Goal: Information Seeking & Learning: Learn about a topic

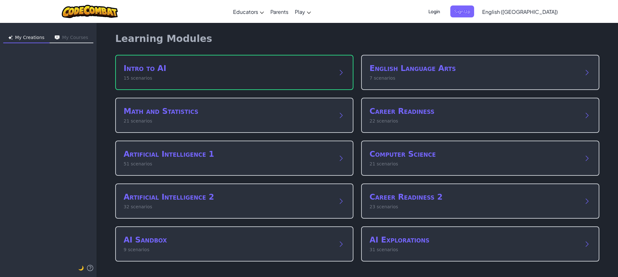
click at [137, 64] on h2 "Intro to AI" at bounding box center [228, 68] width 209 height 10
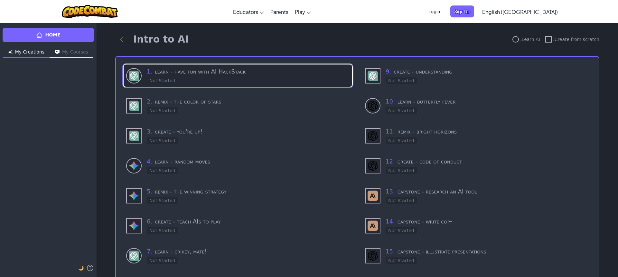
click at [271, 74] on h3 "1 . learn - have fun with AI HackStack" at bounding box center [248, 71] width 203 height 9
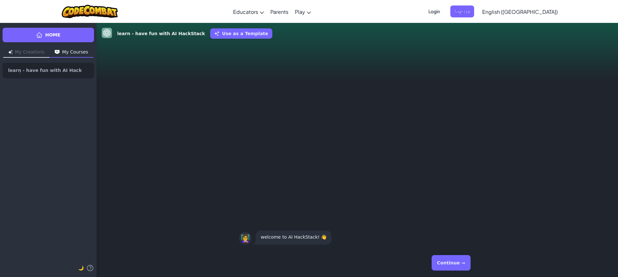
click at [448, 268] on button "Continue →" at bounding box center [451, 262] width 39 height 15
click at [448, 262] on button "Continue →" at bounding box center [451, 262] width 39 height 15
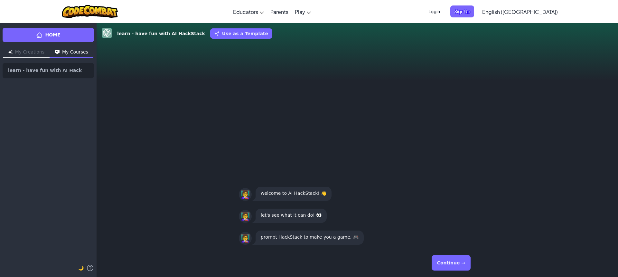
click at [448, 262] on button "Continue →" at bounding box center [451, 262] width 39 height 15
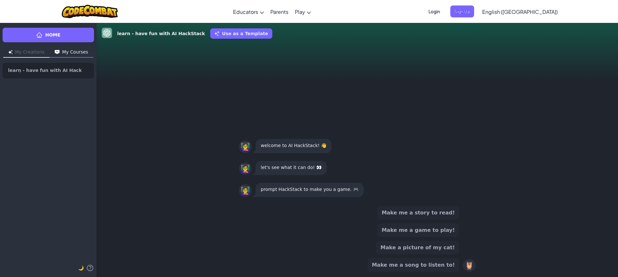
click at [448, 262] on button "Make me a song to listen to!" at bounding box center [413, 265] width 91 height 14
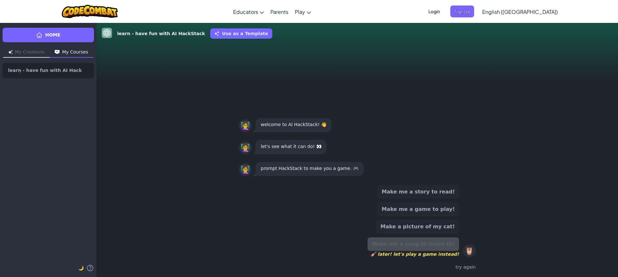
click at [449, 241] on div "Make me a story to read! Make me a game to play! Make a picture of my cat! Make…" at bounding box center [357, 228] width 237 height 92
click at [443, 226] on button "Make a picture of my cat!" at bounding box center [417, 227] width 83 height 14
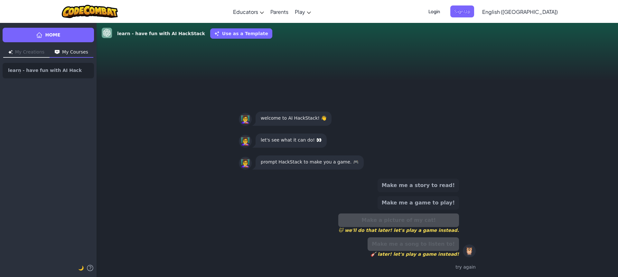
click at [438, 215] on div "Make a picture of my cat! 🐱 we'll do that later! let's play a game instead." at bounding box center [398, 223] width 121 height 20
click at [441, 203] on button "Make me a game to play!" at bounding box center [418, 203] width 81 height 14
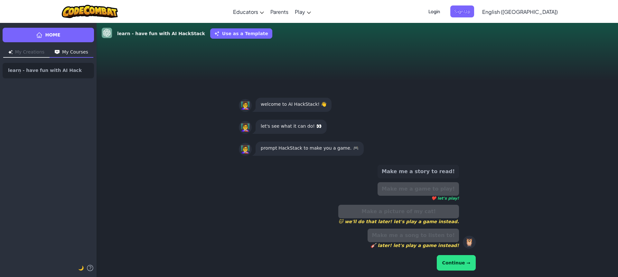
click at [440, 170] on button "Make me a story to read!" at bounding box center [418, 172] width 81 height 14
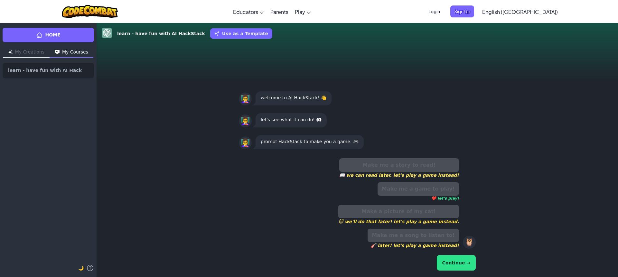
click at [458, 259] on button "Continue →" at bounding box center [456, 262] width 39 height 15
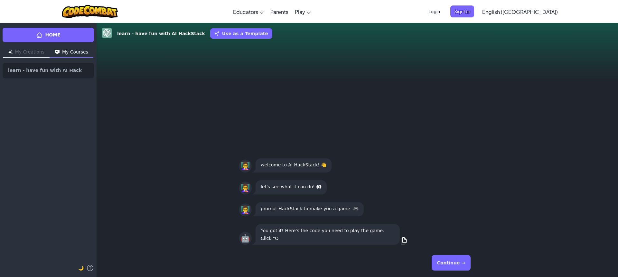
click at [458, 259] on button "Continue →" at bounding box center [451, 262] width 39 height 15
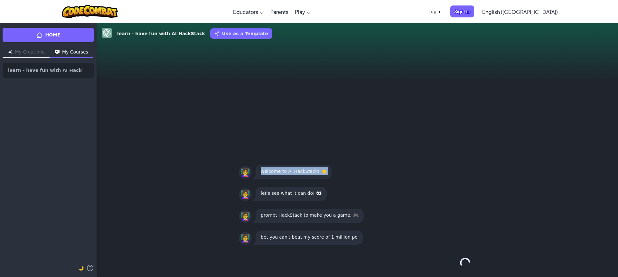
click at [458, 259] on div "Continue →" at bounding box center [357, 262] width 237 height 23
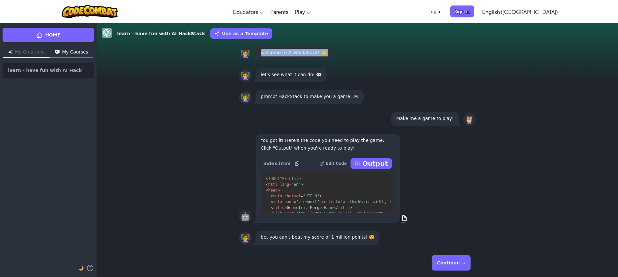
click at [438, 262] on button "Continue →" at bounding box center [451, 262] width 39 height 15
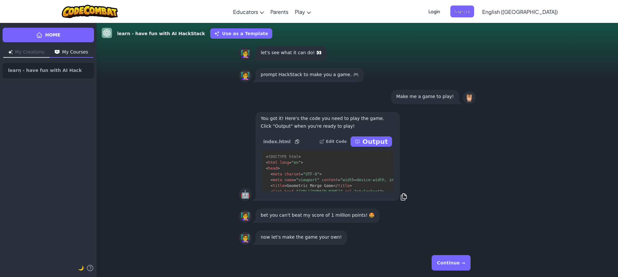
click at [438, 262] on button "Continue →" at bounding box center [451, 262] width 39 height 15
click at [438, 262] on div "Continue →" at bounding box center [357, 262] width 237 height 23
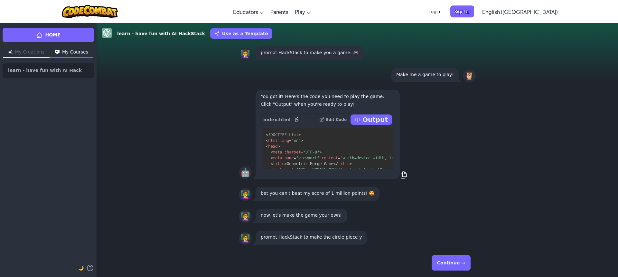
click at [438, 262] on button "Continue →" at bounding box center [451, 262] width 39 height 15
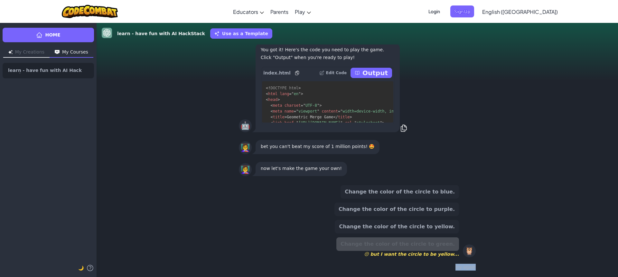
click at [438, 262] on div "try again" at bounding box center [357, 266] width 237 height 9
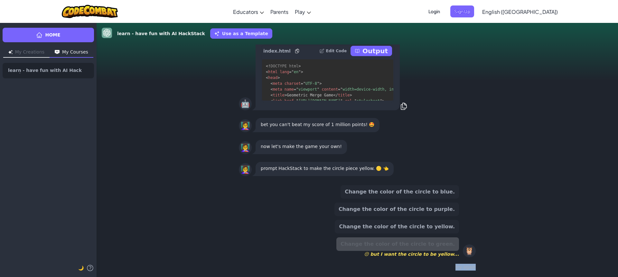
click at [460, 262] on div "try again" at bounding box center [357, 266] width 237 height 9
drag, startPoint x: 432, startPoint y: 237, endPoint x: 427, endPoint y: 223, distance: 15.2
click at [429, 228] on div "Change the color of the circle to blue. Change the color of the circle to purpl…" at bounding box center [397, 221] width 125 height 72
click at [427, 223] on button "Change the color of the circle to yellow." at bounding box center [397, 227] width 124 height 14
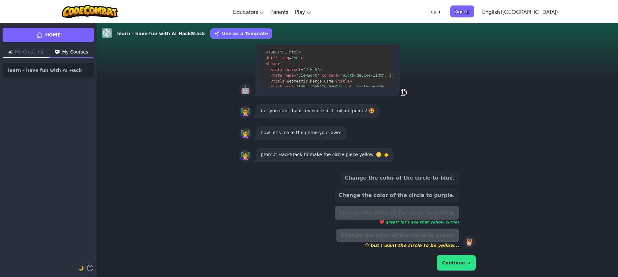
click at [427, 216] on div "Change the color of the circle to yellow. ❤️ great! let's see that yellow circl…" at bounding box center [397, 215] width 124 height 19
click at [426, 204] on div "Change the color of the circle to blue. Change the color of the circle to purpl…" at bounding box center [397, 209] width 125 height 77
click at [460, 254] on div "Continue →" at bounding box center [357, 262] width 237 height 18
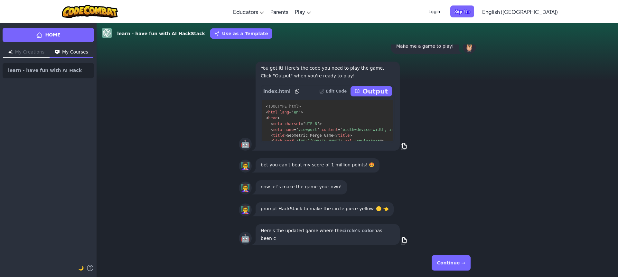
click at [459, 257] on button "Continue →" at bounding box center [451, 262] width 39 height 15
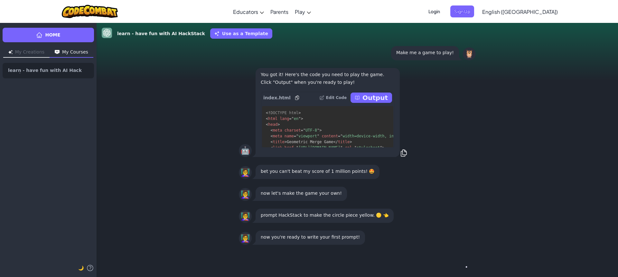
click at [453, 255] on div "Continue →" at bounding box center [357, 262] width 237 height 23
click at [453, 256] on div "Continue →" at bounding box center [357, 262] width 237 height 23
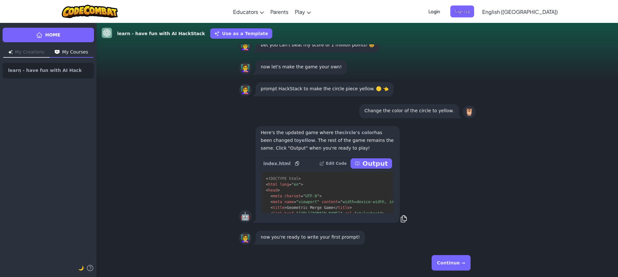
click at [461, 261] on button "Continue →" at bounding box center [451, 262] width 39 height 15
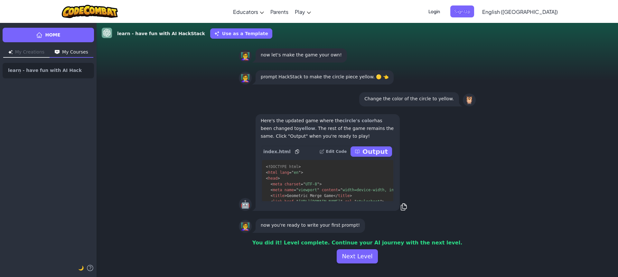
scroll to position [0, 0]
click at [367, 254] on button "Next Level" at bounding box center [357, 256] width 41 height 14
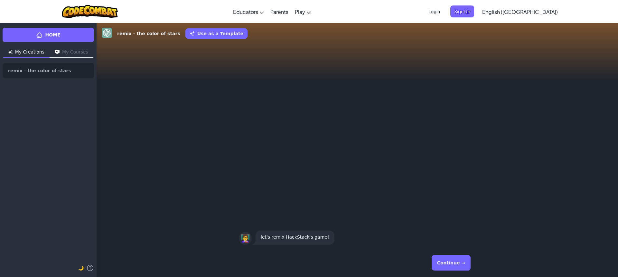
click at [467, 262] on button "Continue →" at bounding box center [451, 262] width 39 height 15
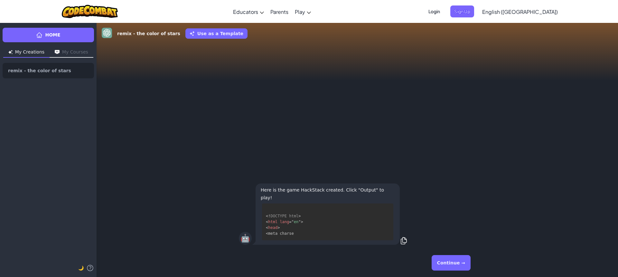
scroll to position [6, 0]
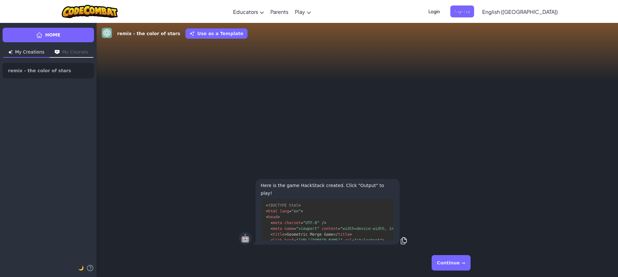
click at [467, 262] on button "Continue →" at bounding box center [451, 262] width 39 height 15
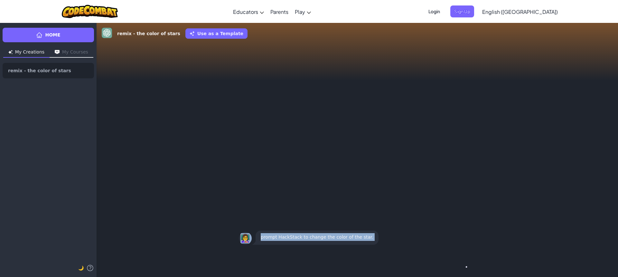
click at [467, 262] on div "Continue →" at bounding box center [357, 262] width 237 height 23
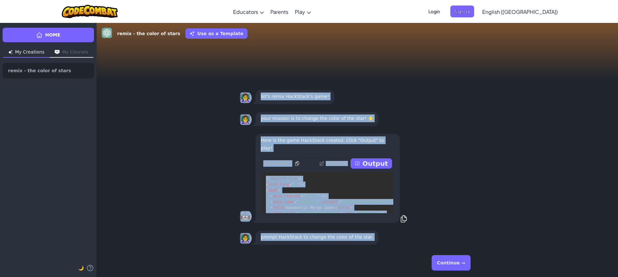
click at [466, 262] on button "Continue →" at bounding box center [451, 262] width 39 height 15
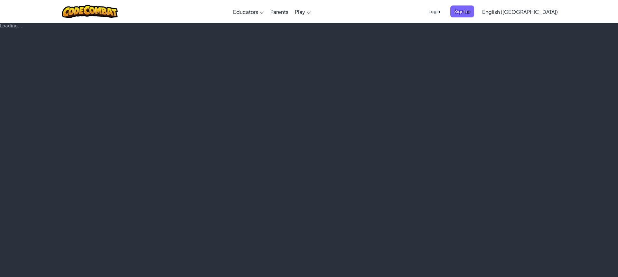
click at [466, 262] on div "Loading..." at bounding box center [309, 150] width 618 height 254
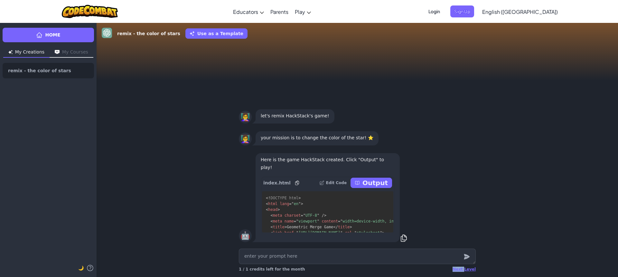
click at [466, 262] on div at bounding box center [466, 255] width 13 height 15
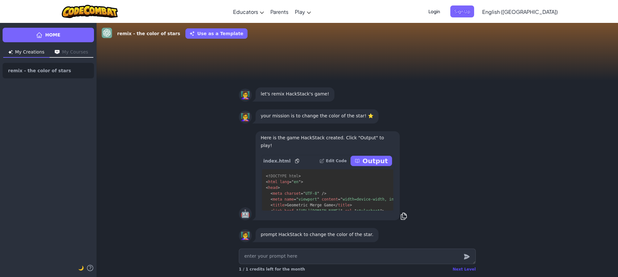
click at [466, 267] on div "Next Level" at bounding box center [464, 268] width 23 height 5
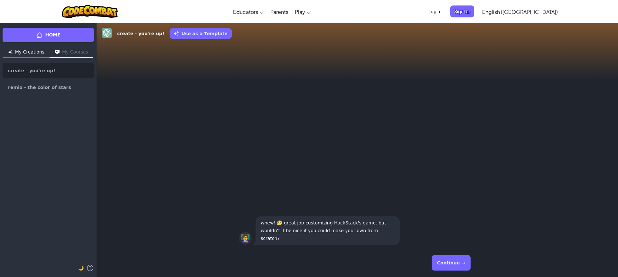
click at [466, 267] on button "Continue →" at bounding box center [451, 262] width 39 height 15
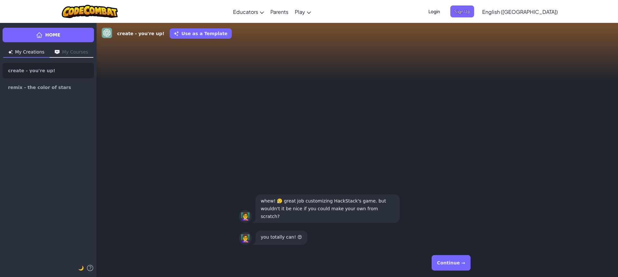
click at [466, 267] on button "Continue →" at bounding box center [451, 262] width 39 height 15
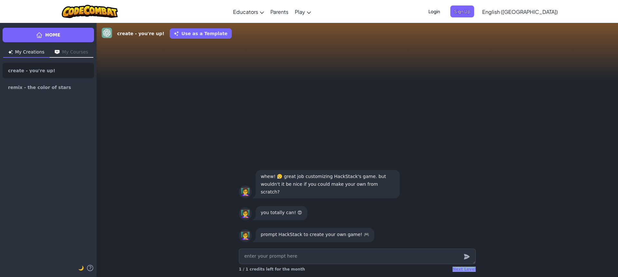
click at [466, 267] on div "Next Level" at bounding box center [464, 268] width 23 height 5
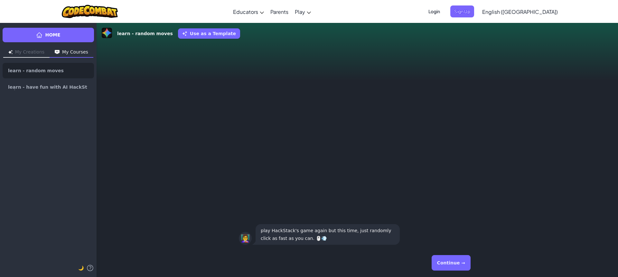
click at [466, 264] on button "Continue →" at bounding box center [451, 262] width 39 height 15
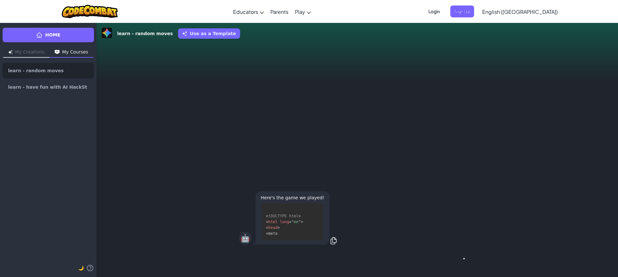
click at [466, 264] on button "Continue →" at bounding box center [465, 262] width 11 height 15
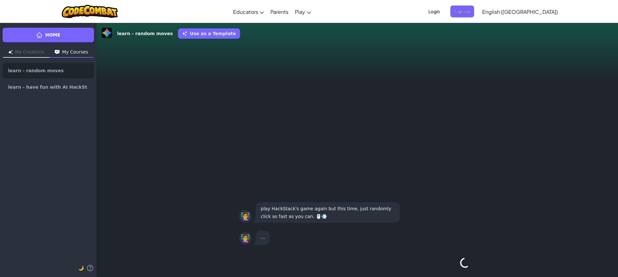
click at [466, 264] on button "Continue →" at bounding box center [465, 262] width 11 height 15
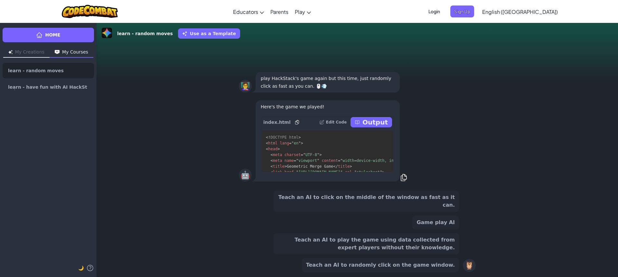
click at [466, 264] on div "🦉" at bounding box center [469, 265] width 13 height 13
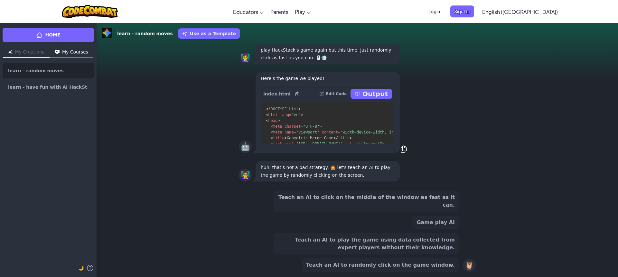
click at [472, 245] on div "Teach an AI to click on the middle of the window as fast as it can. Game play A…" at bounding box center [357, 230] width 237 height 81
click at [442, 232] on div "Teach an AI to click on the middle of the window as fast as it can. Game play A…" at bounding box center [366, 230] width 185 height 81
click at [440, 225] on button "Game play AI" at bounding box center [435, 222] width 47 height 14
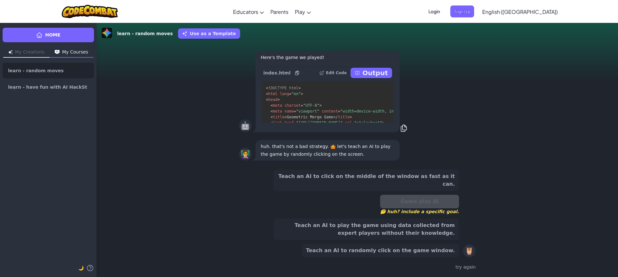
click at [437, 238] on button "Teach an AI to play the game using data collected from expert players without t…" at bounding box center [366, 228] width 185 height 21
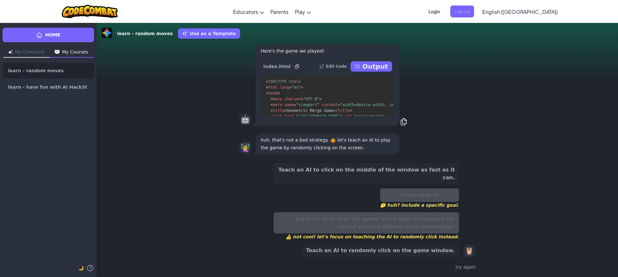
drag, startPoint x: 435, startPoint y: 190, endPoint x: 438, endPoint y: 180, distance: 10.5
click at [435, 187] on div "Teach an AI to click on the middle of the window as fast as it can. Game play A…" at bounding box center [366, 210] width 185 height 94
click at [438, 180] on button "Teach an AI to click on the middle of the window as fast as it can." at bounding box center [366, 173] width 185 height 21
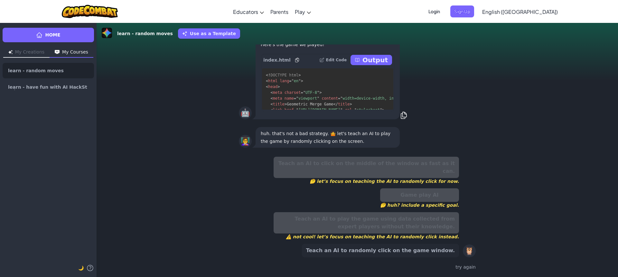
click at [446, 250] on button "Teach an AI to randomly click on the game window." at bounding box center [380, 250] width 157 height 14
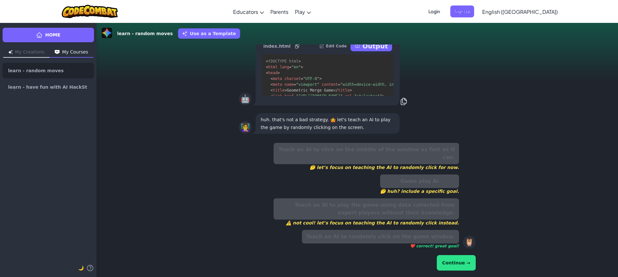
click at [453, 262] on button "Continue →" at bounding box center [456, 262] width 39 height 15
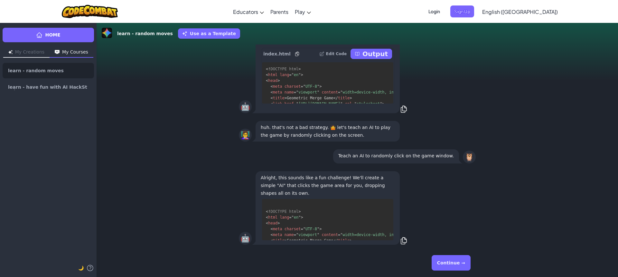
click at [459, 269] on button "Continue →" at bounding box center [451, 262] width 39 height 15
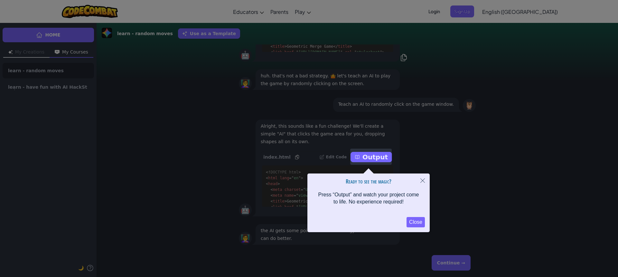
click at [459, 263] on div at bounding box center [309, 138] width 618 height 277
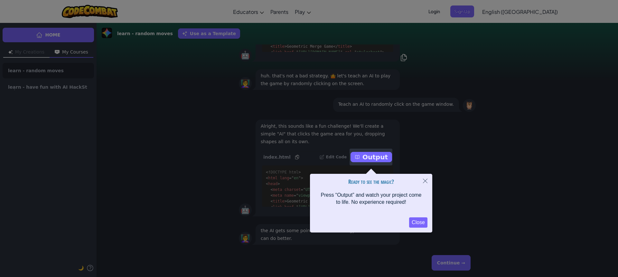
click at [430, 182] on button "Close" at bounding box center [425, 181] width 14 height 15
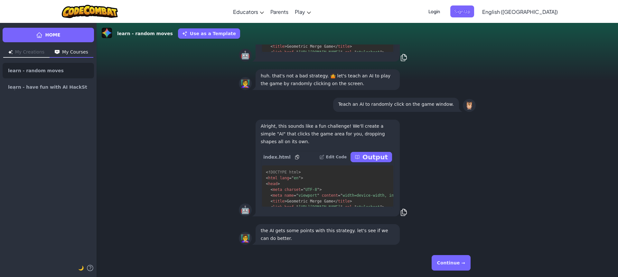
click at [452, 263] on button "Continue →" at bounding box center [451, 262] width 39 height 15
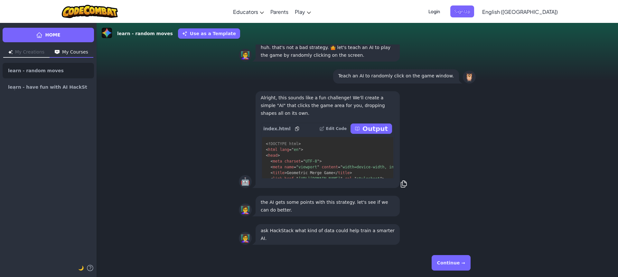
click at [460, 267] on button "Continue →" at bounding box center [451, 262] width 39 height 15
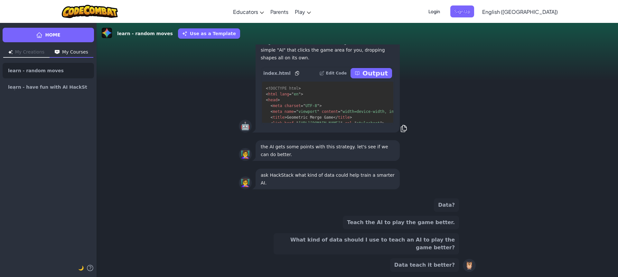
click at [426, 264] on button "Data teach it better?" at bounding box center [424, 265] width 69 height 14
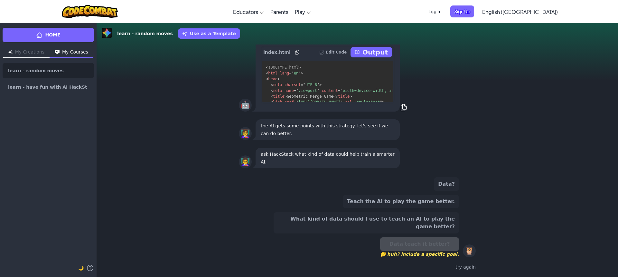
click at [429, 245] on div "Data teach it better? 🤔 huh? include a specific goal." at bounding box center [419, 247] width 79 height 20
click at [432, 230] on button "What kind of data should I use to teach an AI to play the game better?" at bounding box center [366, 222] width 185 height 21
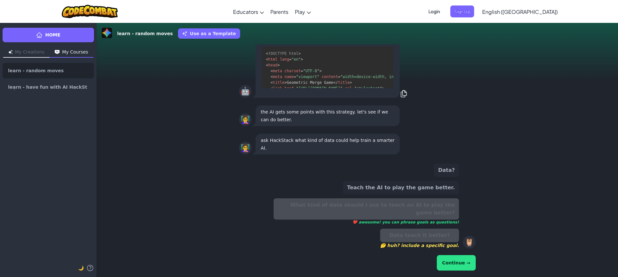
click at [461, 267] on button "Continue →" at bounding box center [456, 262] width 39 height 15
click at [460, 258] on button "Continue →" at bounding box center [456, 262] width 39 height 15
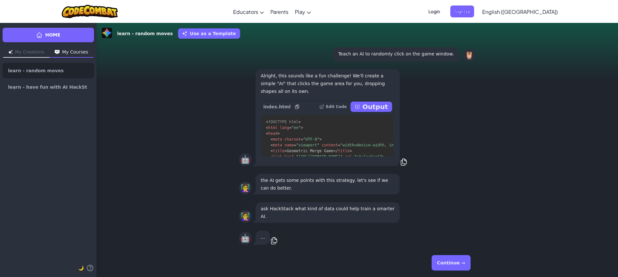
click at [460, 259] on button "Continue →" at bounding box center [451, 262] width 39 height 15
click at [460, 259] on div "Continue →" at bounding box center [357, 262] width 237 height 23
click at [459, 259] on div "Continue →" at bounding box center [357, 262] width 237 height 23
click at [459, 259] on button "Continue →" at bounding box center [451, 262] width 39 height 15
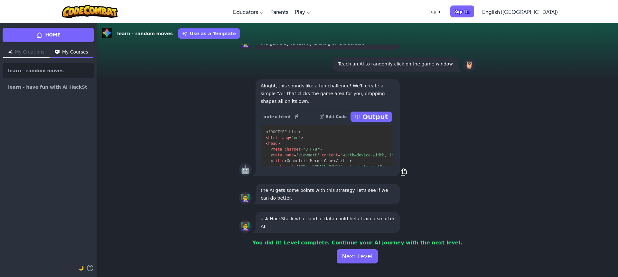
click at [459, 260] on div "You did it! Level complete. Continue your AI journey with the next level. Next …" at bounding box center [358, 249] width 522 height 27
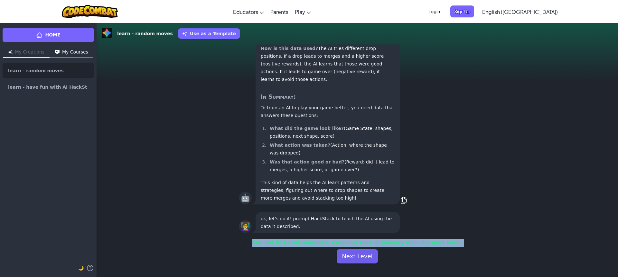
scroll to position [0, 0]
click at [347, 255] on button "Next Level" at bounding box center [357, 256] width 41 height 14
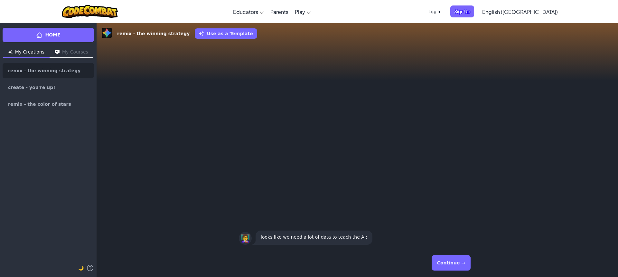
click at [448, 260] on button "Continue →" at bounding box center [451, 262] width 39 height 15
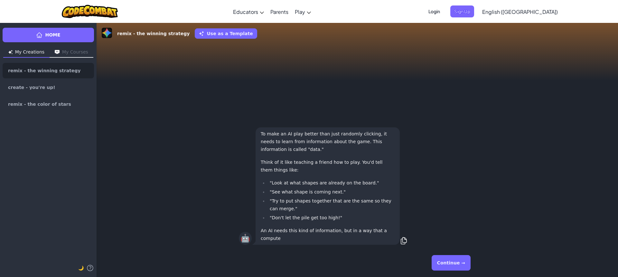
click at [445, 260] on button "Continue →" at bounding box center [451, 262] width 39 height 15
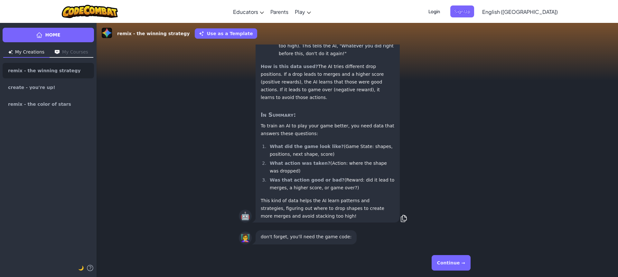
click at [444, 259] on button "Continue →" at bounding box center [451, 262] width 39 height 15
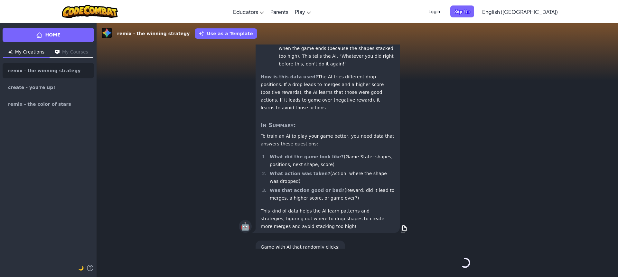
scroll to position [0, 0]
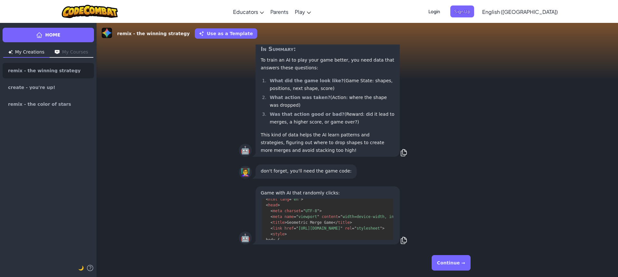
click at [444, 259] on button "Continue →" at bounding box center [451, 262] width 39 height 15
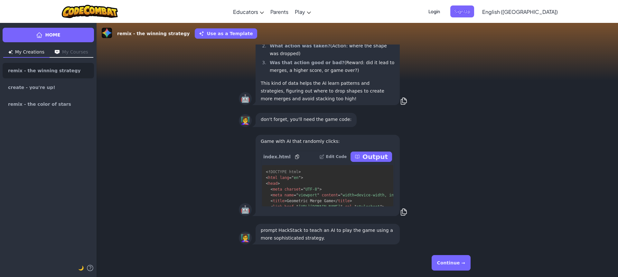
click at [443, 259] on button "Continue →" at bounding box center [451, 262] width 39 height 15
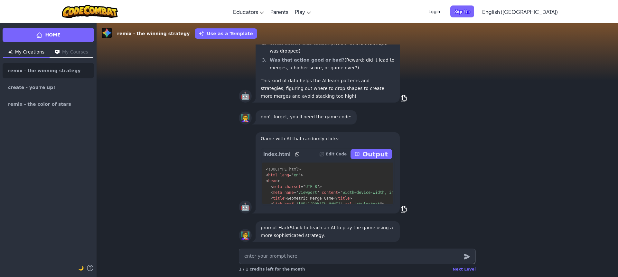
scroll to position [-2, 0]
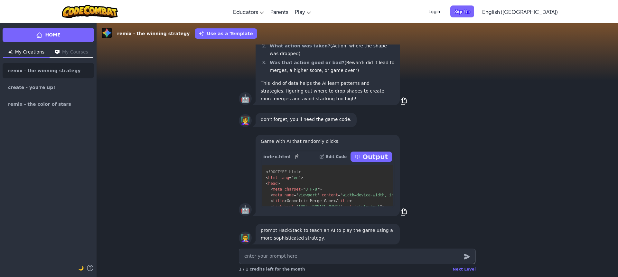
click at [462, 266] on div "Next Level 1 / 1 credits left for the month" at bounding box center [357, 269] width 237 height 10
click at [462, 268] on div "Next Level" at bounding box center [464, 268] width 23 height 5
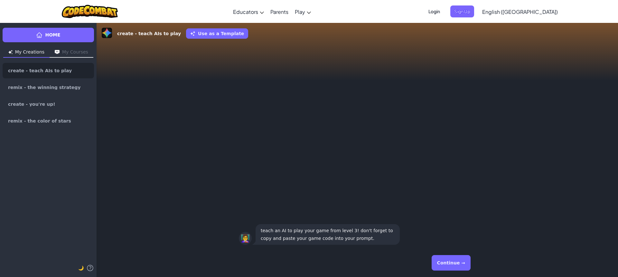
click at [458, 261] on button "Continue →" at bounding box center [451, 262] width 39 height 15
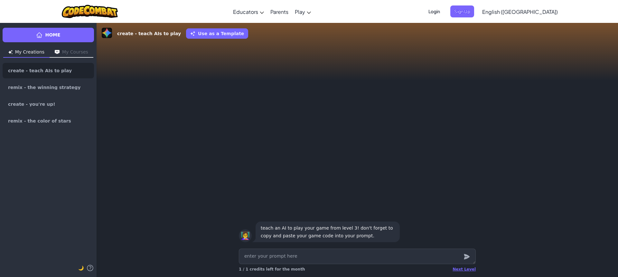
click at [458, 261] on textarea at bounding box center [357, 255] width 237 height 15
click at [457, 266] on div "Next Level 1 / 1 credits left for the month" at bounding box center [357, 269] width 237 height 10
click at [457, 267] on div "Next Level" at bounding box center [464, 268] width 23 height 5
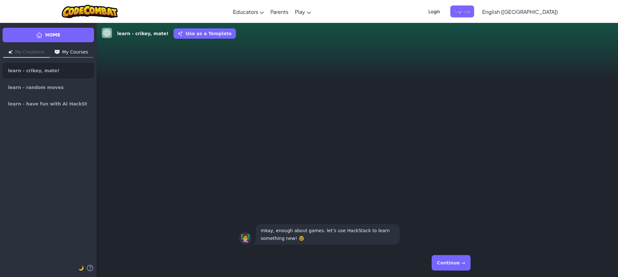
click at [457, 268] on button "Continue →" at bounding box center [451, 262] width 39 height 15
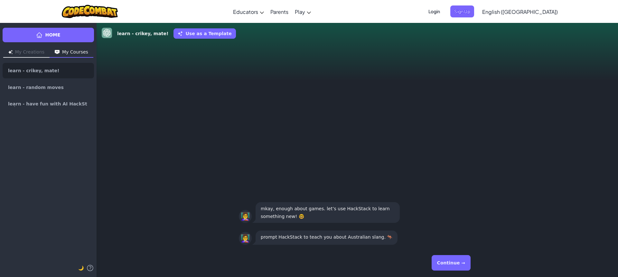
click at [457, 268] on button "Continue →" at bounding box center [451, 262] width 39 height 15
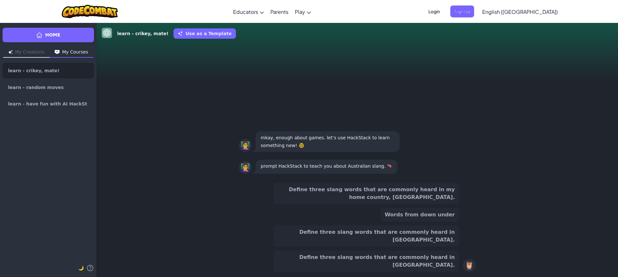
click at [416, 246] on button "Define three slang words that are commonly heard in [GEOGRAPHIC_DATA]." at bounding box center [366, 235] width 185 height 21
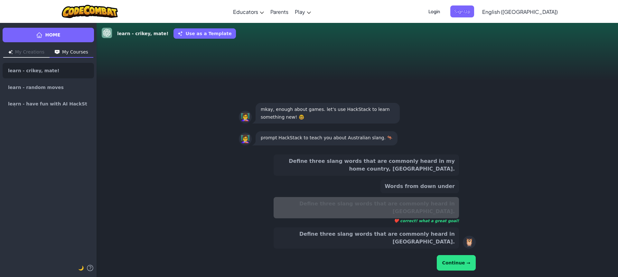
click at [465, 259] on button "Continue →" at bounding box center [456, 262] width 39 height 15
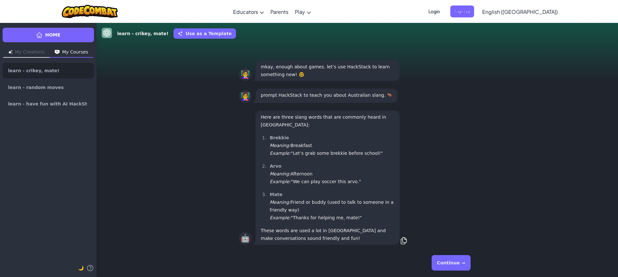
click at [464, 263] on button "Continue →" at bounding box center [451, 262] width 39 height 15
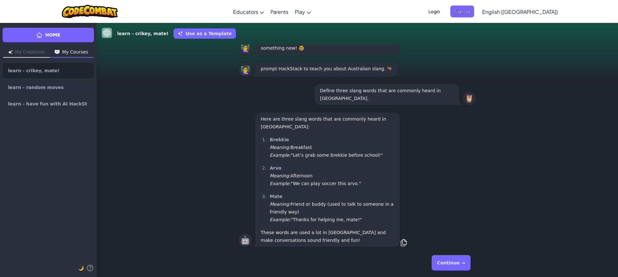
click at [464, 263] on button "Continue →" at bounding box center [451, 262] width 39 height 15
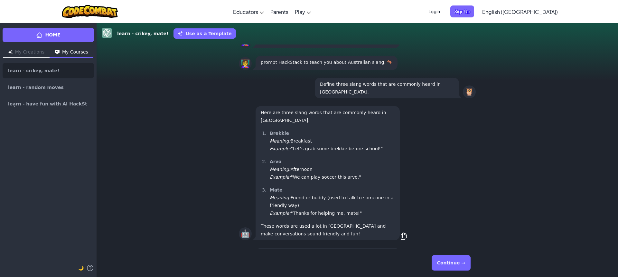
scroll to position [0, 0]
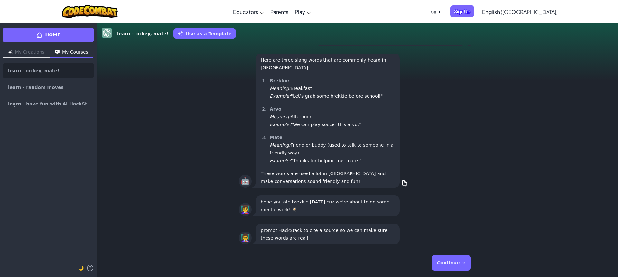
click at [462, 267] on button "Continue →" at bounding box center [451, 262] width 39 height 15
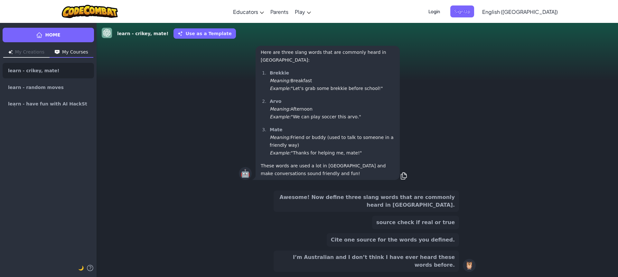
scroll to position [-55, 0]
drag, startPoint x: 441, startPoint y: 259, endPoint x: 443, endPoint y: 244, distance: 14.6
click at [441, 258] on div "Awesome! Now define three slang words that are commonly heard in [GEOGRAPHIC_DA…" at bounding box center [366, 230] width 185 height 81
click at [443, 243] on button "Cite one source for the words you defined." at bounding box center [393, 240] width 132 height 14
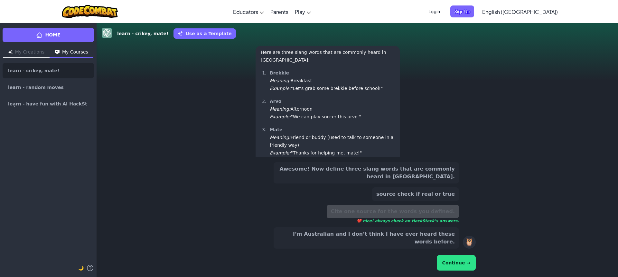
click at [459, 271] on div "Continue →" at bounding box center [357, 262] width 237 height 18
click at [459, 265] on button "Continue →" at bounding box center [456, 262] width 39 height 15
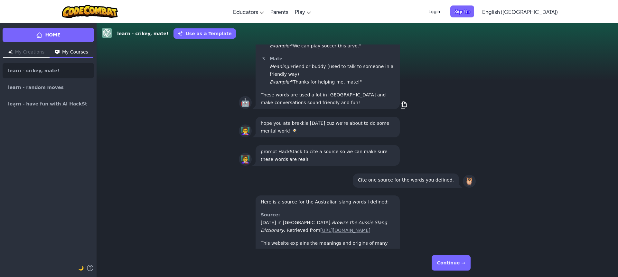
click at [459, 265] on button "Continue →" at bounding box center [451, 262] width 39 height 15
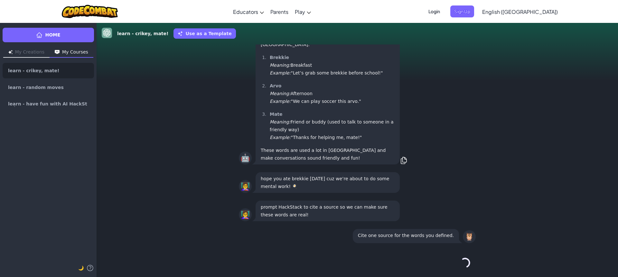
scroll to position [0, 0]
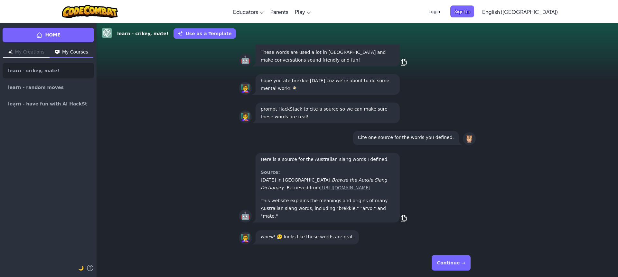
click at [459, 265] on button "Continue →" at bounding box center [451, 262] width 39 height 15
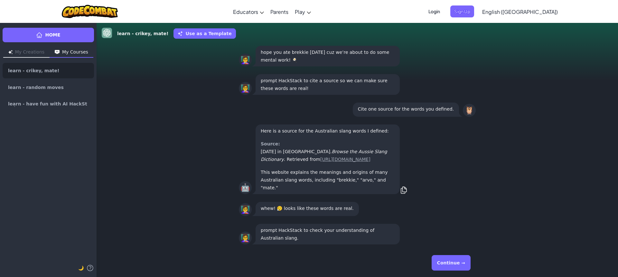
click at [459, 265] on button "Continue →" at bounding box center [451, 262] width 39 height 15
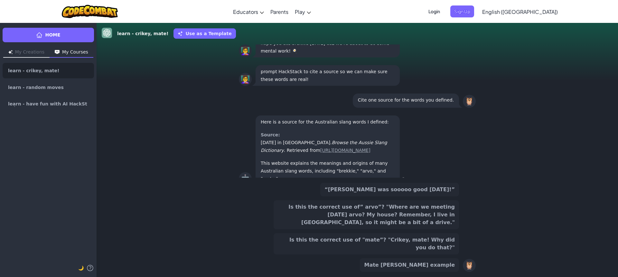
scroll to position [-55, 0]
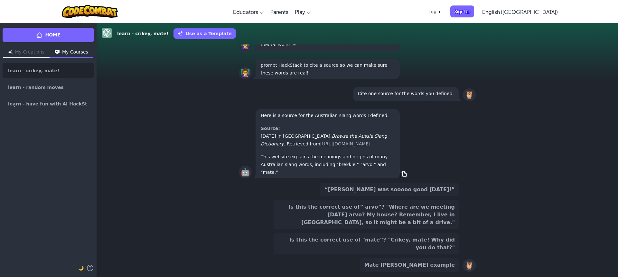
click at [434, 217] on button "Is this the correct use of” arvo”? "Where are we meeting [DATE] arvo? My house?…" at bounding box center [366, 214] width 185 height 29
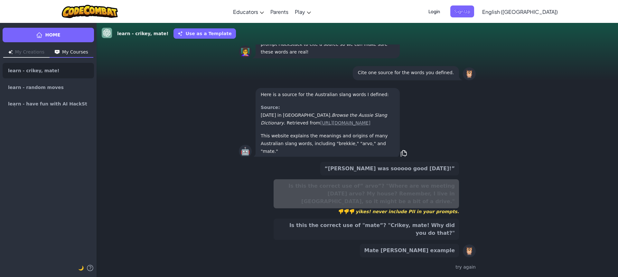
scroll to position [-76, 0]
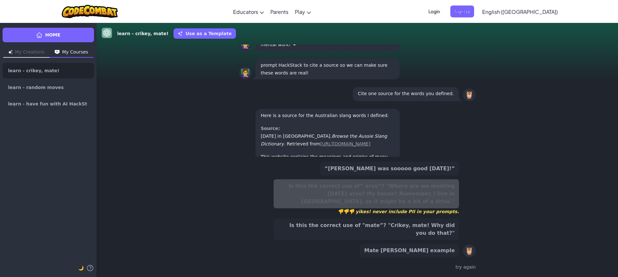
click at [434, 200] on div "Is this the correct use of” arvo”? "Where are we meeting [DATE] arvo? My house?…" at bounding box center [366, 196] width 185 height 35
click at [446, 172] on div "🤖 Here is a source for the Australian slang words I defined: Source: [DATE] in …" at bounding box center [357, 144] width 237 height 72
click at [443, 175] on button "“[PERSON_NAME] was sooooo good [DATE]!”" at bounding box center [389, 169] width 139 height 14
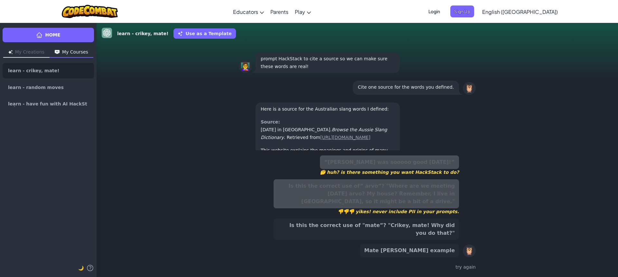
scroll to position [-82, 0]
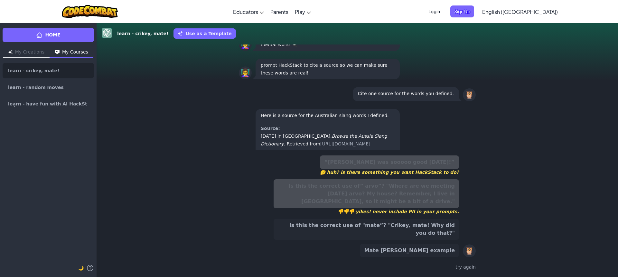
click at [411, 225] on div "“[PERSON_NAME] was sooooo good [DATE]!” 🤔 huh? is there something you want Hack…" at bounding box center [366, 206] width 185 height 102
click at [411, 228] on button "Is this the correct use of "mate”? "Crikey, mate! Why did you do that?"" at bounding box center [366, 228] width 185 height 21
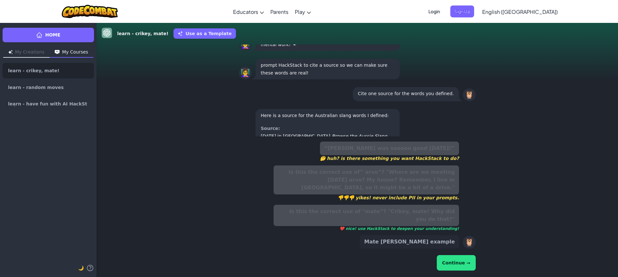
click at [453, 264] on button "Continue →" at bounding box center [456, 262] width 39 height 15
click at [452, 261] on button "Continue →" at bounding box center [456, 262] width 39 height 15
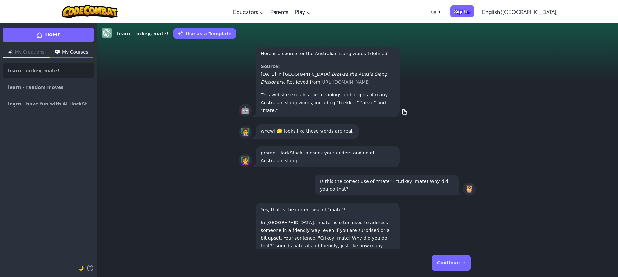
click at [452, 261] on button "Continue →" at bounding box center [451, 262] width 39 height 15
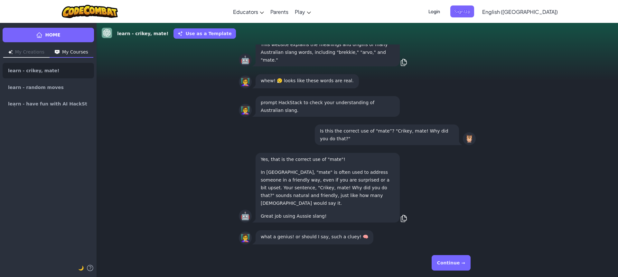
click at [452, 261] on button "Continue →" at bounding box center [451, 262] width 39 height 15
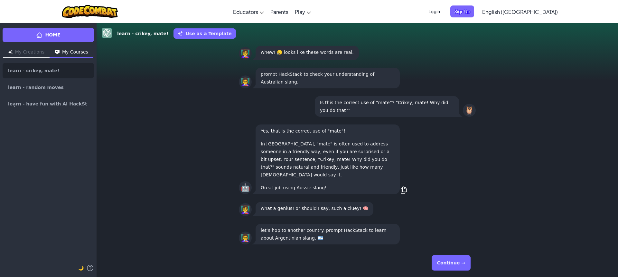
click at [452, 261] on button "Continue →" at bounding box center [451, 262] width 39 height 15
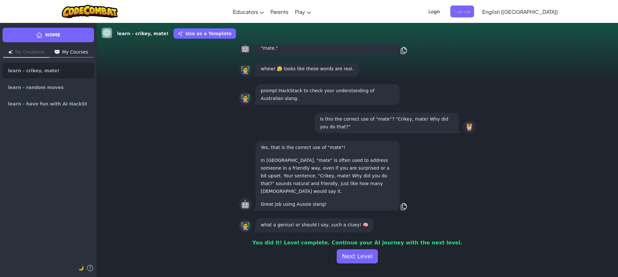
scroll to position [-12, 0]
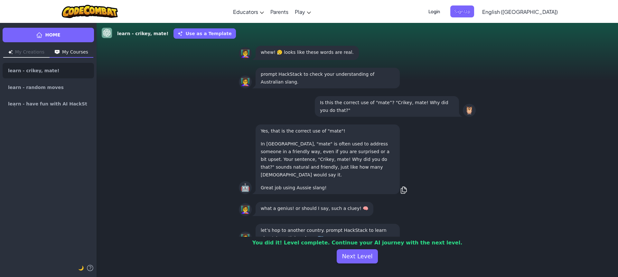
drag, startPoint x: 359, startPoint y: 261, endPoint x: 358, endPoint y: 265, distance: 4.5
click at [358, 265] on div "learn - crikey, mate! Use as a Template 👩‍🏫 let’s hop to another country. promp…" at bounding box center [358, 150] width 522 height 254
click at [358, 260] on button "Next Level" at bounding box center [357, 256] width 41 height 14
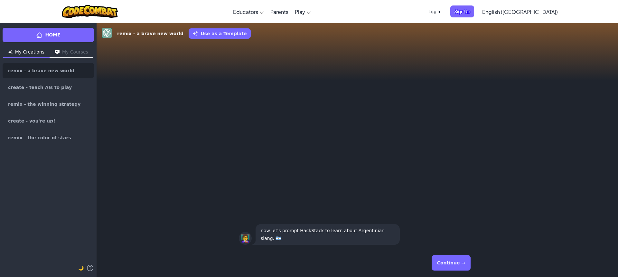
click at [447, 262] on button "Continue →" at bounding box center [451, 262] width 39 height 15
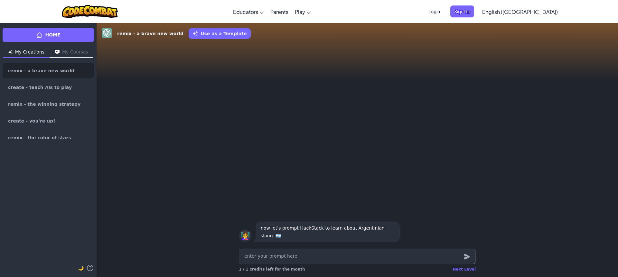
click at [447, 262] on textarea at bounding box center [357, 255] width 237 height 15
click at [467, 268] on div "Next Level" at bounding box center [464, 268] width 23 height 5
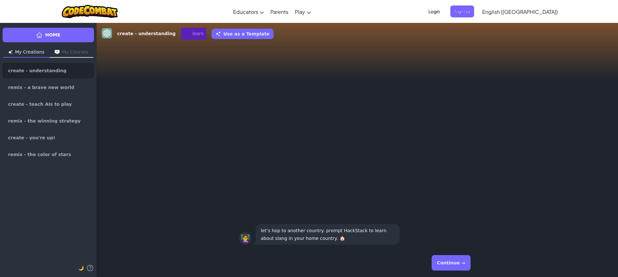
click at [466, 267] on button "Continue →" at bounding box center [451, 262] width 39 height 15
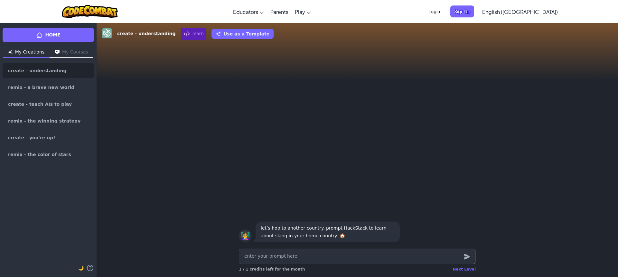
click at [466, 267] on div "Next Level" at bounding box center [464, 268] width 23 height 5
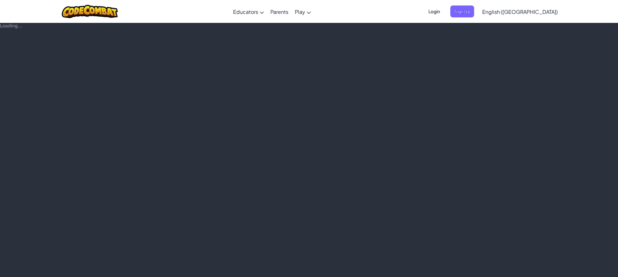
click at [465, 269] on div "Loading..." at bounding box center [309, 150] width 618 height 254
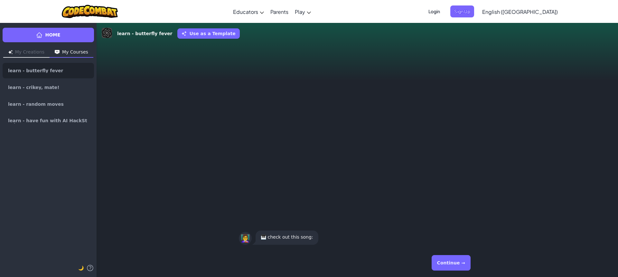
click at [463, 268] on button "Continue →" at bounding box center [451, 262] width 39 height 15
click at [460, 267] on button "Continue →" at bounding box center [465, 262] width 11 height 15
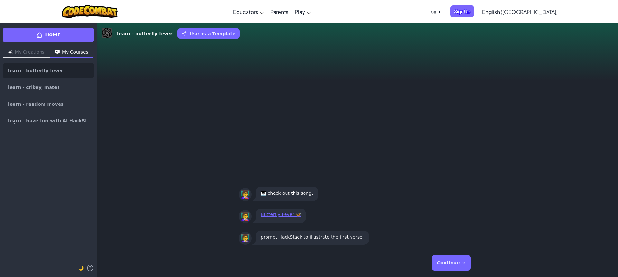
click at [454, 265] on button "Continue →" at bounding box center [451, 262] width 39 height 15
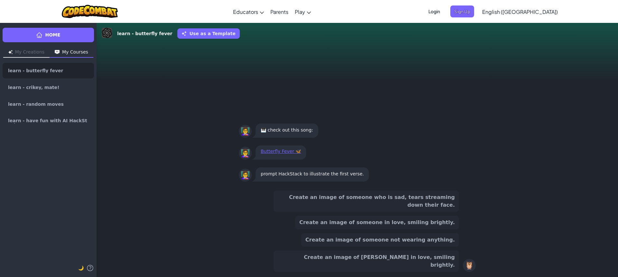
click at [383, 228] on button "Create an image of someone in love, smiling brightly." at bounding box center [377, 222] width 164 height 14
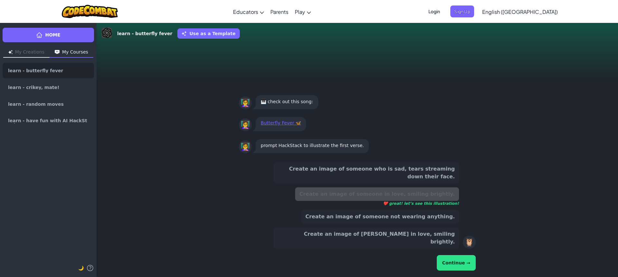
click at [381, 241] on button "Create an image of [PERSON_NAME] in love, smiling brightly." at bounding box center [366, 237] width 185 height 21
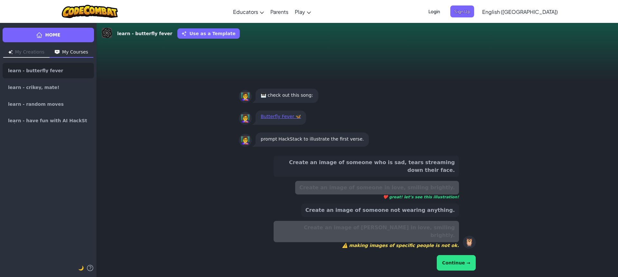
click at [453, 262] on button "Continue →" at bounding box center [456, 262] width 39 height 15
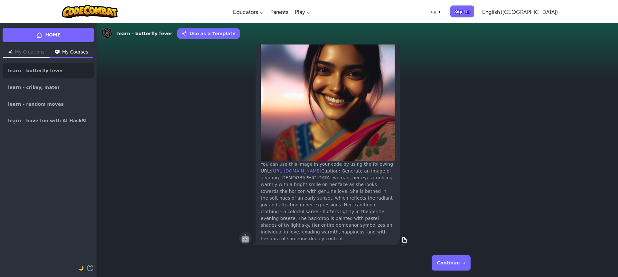
click at [453, 262] on button "Continue →" at bounding box center [451, 262] width 39 height 15
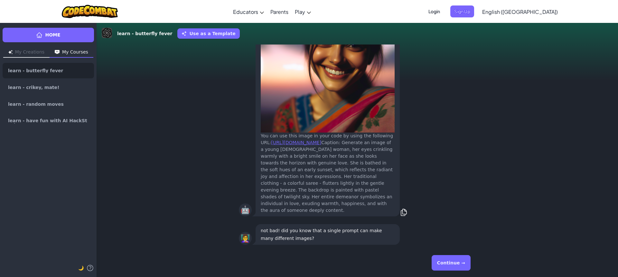
click at [453, 261] on button "Continue →" at bounding box center [451, 262] width 39 height 15
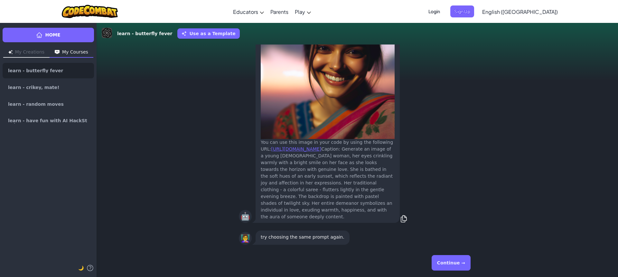
click at [453, 261] on button "Continue →" at bounding box center [451, 262] width 39 height 15
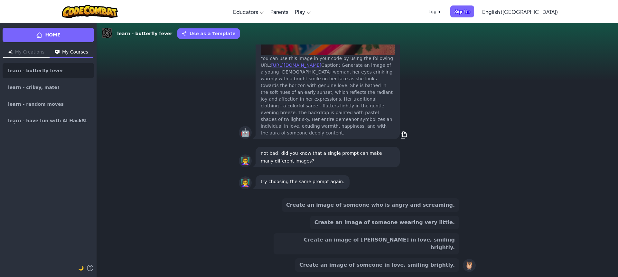
drag, startPoint x: 449, startPoint y: 262, endPoint x: 445, endPoint y: 249, distance: 13.9
click at [448, 258] on button "Create an image of someone in love, smiling brightly." at bounding box center [377, 265] width 164 height 14
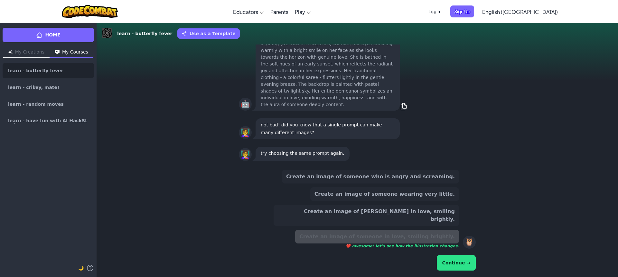
click at [442, 244] on span "❤️ awesome! let’s see how the illustration changes." at bounding box center [377, 245] width 164 height 5
click at [454, 269] on button "Continue →" at bounding box center [456, 262] width 39 height 15
click at [453, 265] on button "Continue →" at bounding box center [456, 262] width 39 height 15
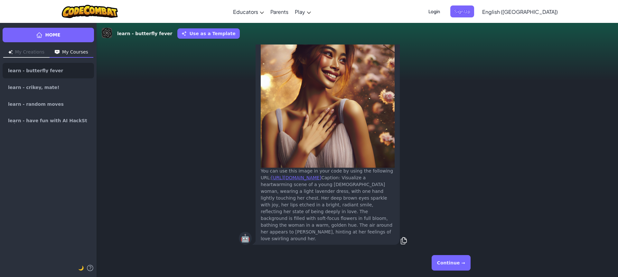
click at [453, 265] on button "Continue →" at bounding box center [451, 262] width 39 height 15
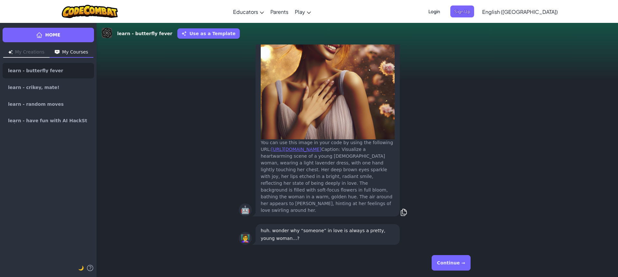
click at [453, 265] on button "Continue →" at bounding box center [451, 262] width 39 height 15
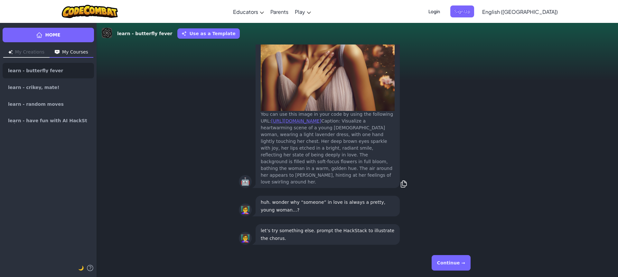
click at [453, 265] on button "Continue →" at bounding box center [451, 262] width 39 height 15
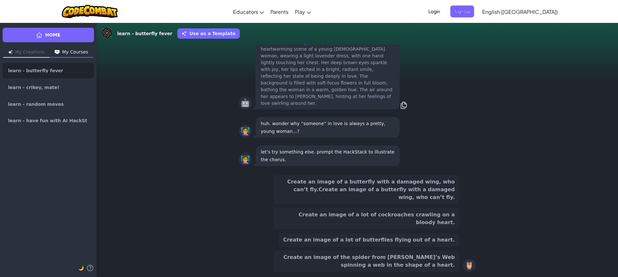
click at [429, 228] on button "Create an image of a lot of cockroaches crawling on a bloody heart." at bounding box center [366, 218] width 185 height 21
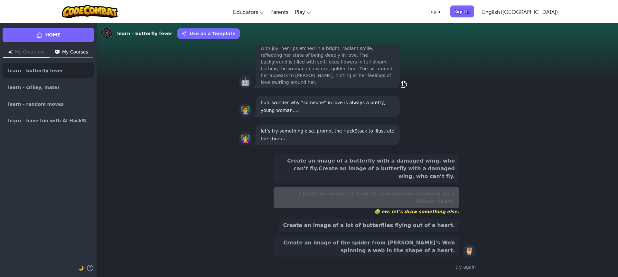
click at [429, 224] on button "Create an image of a lot of butterflies flying out of a heart." at bounding box center [369, 225] width 180 height 14
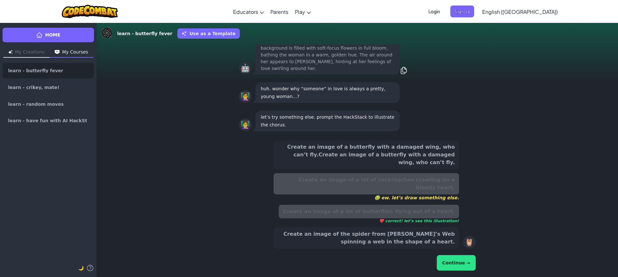
click at [473, 257] on button "Continue →" at bounding box center [456, 262] width 39 height 15
click at [472, 257] on button "Continue →" at bounding box center [456, 262] width 39 height 15
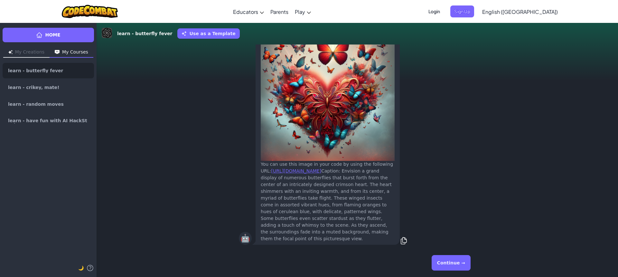
click at [471, 259] on div "Continue →" at bounding box center [357, 262] width 237 height 23
click at [468, 261] on button "Continue →" at bounding box center [451, 262] width 39 height 15
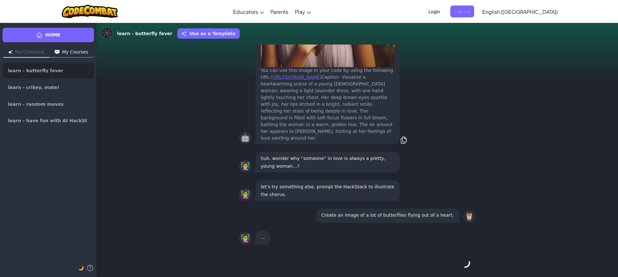
click at [465, 263] on button "Continue →" at bounding box center [465, 262] width 11 height 15
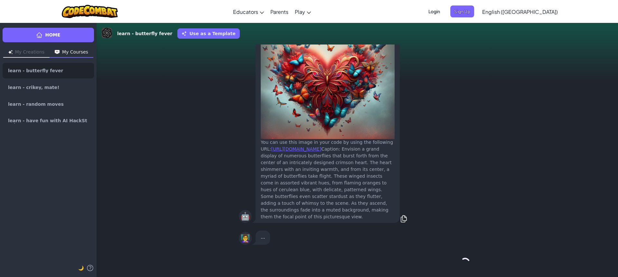
click at [464, 262] on button "Continue →" at bounding box center [465, 262] width 11 height 15
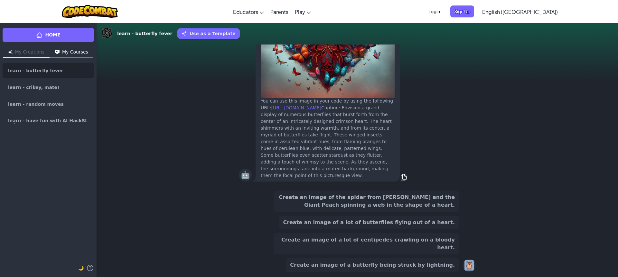
click at [464, 262] on div "🦉" at bounding box center [469, 265] width 13 height 13
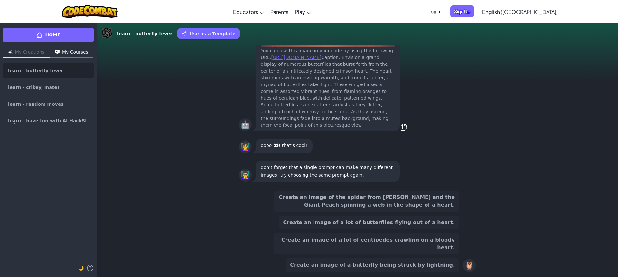
click at [429, 255] on div "Create an image of the spider from [PERSON_NAME] and the Giant Peach spinning a…" at bounding box center [366, 230] width 185 height 81
click at [429, 241] on div "Create an image of the spider from [PERSON_NAME] and the Giant Peach spinning a…" at bounding box center [366, 230] width 185 height 81
click at [429, 243] on button "Create an image of a lot of centipedes crawling on a bloody heart." at bounding box center [366, 243] width 185 height 21
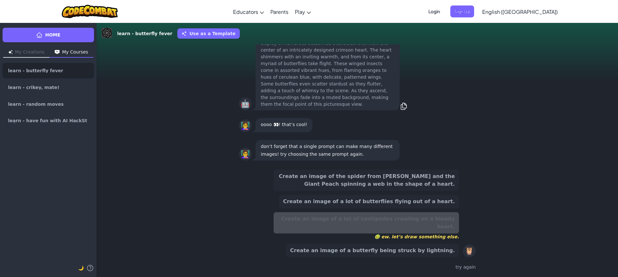
click at [440, 208] on button "Create an image of a lot of butterflies flying out of a heart." at bounding box center [369, 201] width 180 height 14
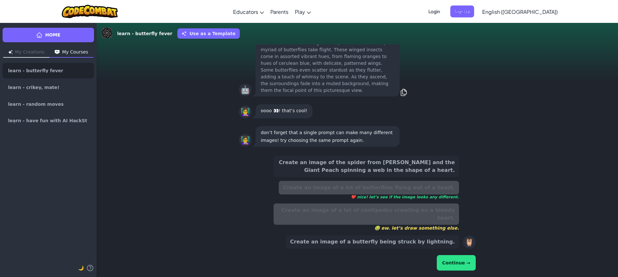
click at [461, 265] on button "Continue →" at bounding box center [456, 262] width 39 height 15
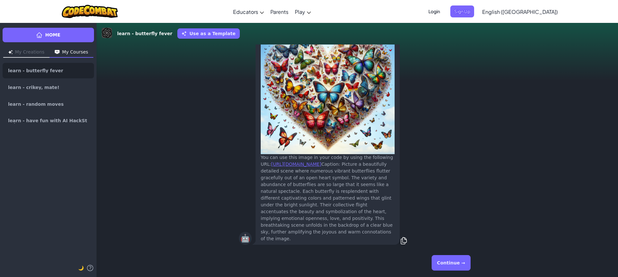
click at [462, 264] on button "Continue →" at bounding box center [451, 262] width 39 height 15
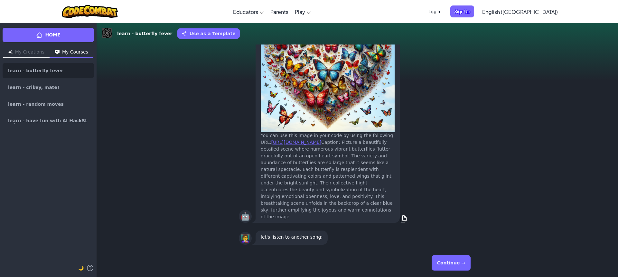
click at [462, 264] on button "Continue →" at bounding box center [451, 262] width 39 height 15
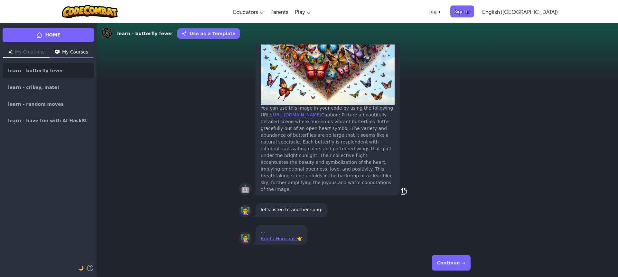
click at [462, 264] on button "Continue →" at bounding box center [451, 262] width 39 height 15
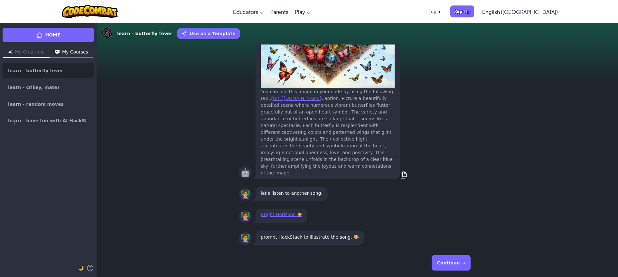
click at [462, 264] on button "Continue →" at bounding box center [451, 262] width 39 height 15
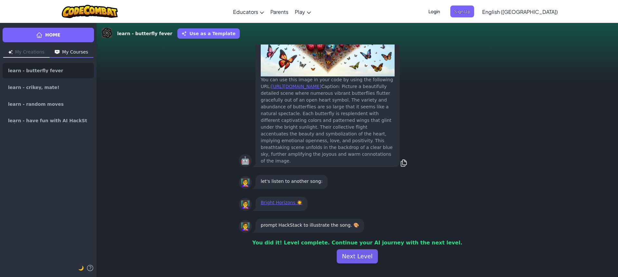
click at [363, 257] on button "Next Level" at bounding box center [357, 256] width 41 height 14
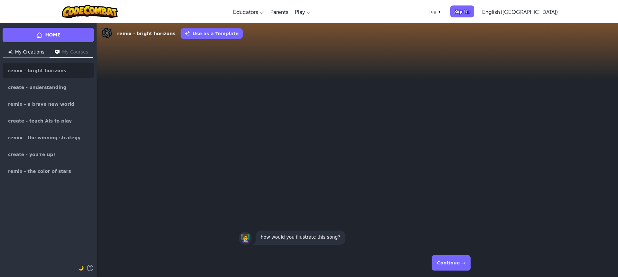
click at [436, 260] on div "Continue →" at bounding box center [357, 262] width 237 height 23
drag, startPoint x: 464, startPoint y: 265, endPoint x: 458, endPoint y: 261, distance: 7.1
click at [460, 262] on button "Continue →" at bounding box center [451, 262] width 39 height 15
click at [458, 260] on button "Continue →" at bounding box center [451, 262] width 39 height 15
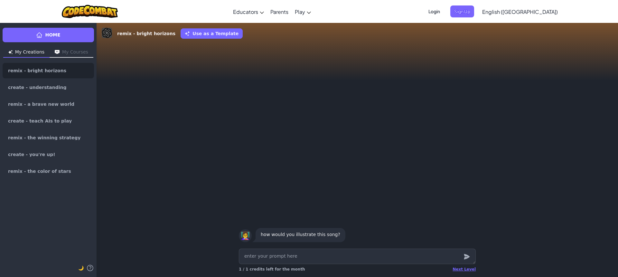
click at [458, 260] on textarea at bounding box center [357, 255] width 237 height 15
drag, startPoint x: 458, startPoint y: 261, endPoint x: 458, endPoint y: 266, distance: 4.5
click at [458, 262] on textarea at bounding box center [357, 255] width 237 height 15
click at [458, 268] on div "Next Level" at bounding box center [464, 268] width 23 height 5
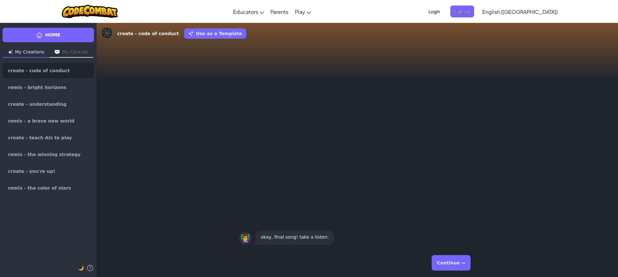
click at [458, 267] on div "Home My Creations My Courses create - code of conduct remix - bright horizons c…" at bounding box center [309, 150] width 618 height 254
click at [458, 267] on button "Continue →" at bounding box center [451, 262] width 39 height 15
drag, startPoint x: 457, startPoint y: 267, endPoint x: 454, endPoint y: 266, distance: 3.7
click at [456, 266] on button "Continue →" at bounding box center [451, 262] width 39 height 15
click at [453, 267] on div "Continue →" at bounding box center [357, 262] width 237 height 23
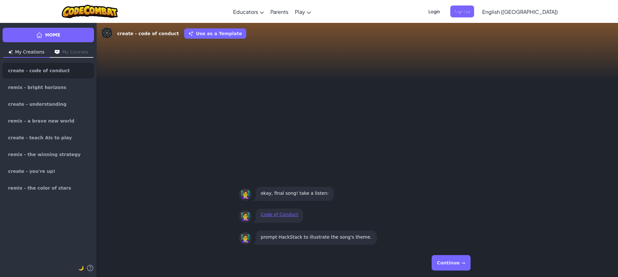
click at [453, 267] on button "Continue →" at bounding box center [451, 262] width 39 height 15
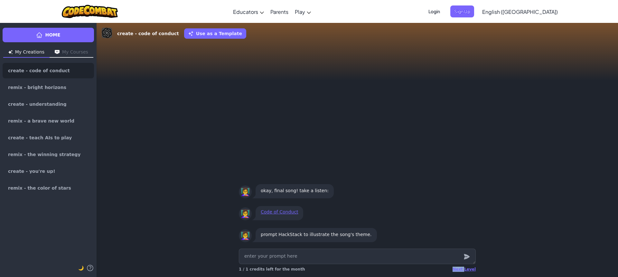
click at [453, 267] on div "Next Level 1 / 1 credits left for the month" at bounding box center [357, 269] width 237 height 10
click at [459, 267] on div "Next Level" at bounding box center [464, 268] width 23 height 5
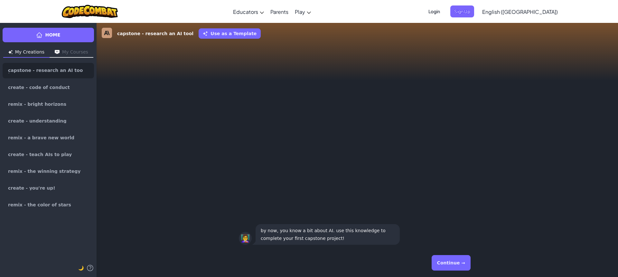
click at [448, 261] on button "Continue →" at bounding box center [451, 262] width 39 height 15
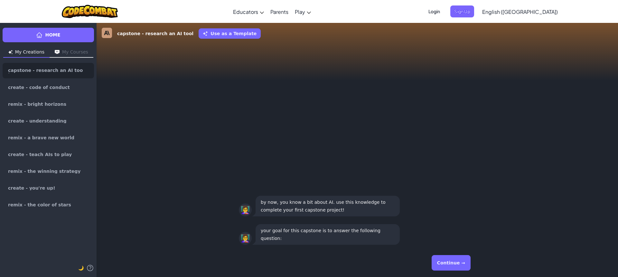
click at [444, 262] on button "Continue →" at bounding box center [451, 262] width 39 height 15
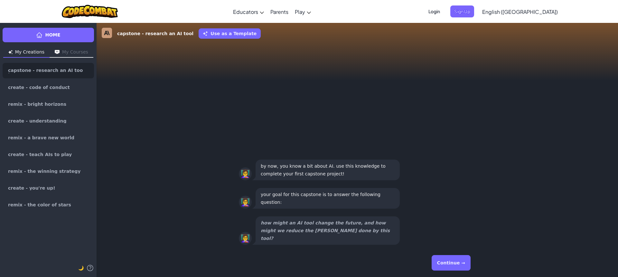
click at [444, 261] on button "Continue →" at bounding box center [451, 262] width 39 height 15
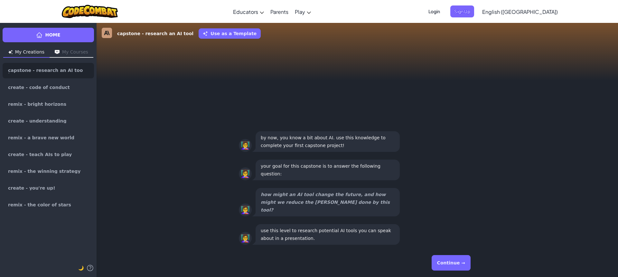
click at [440, 263] on button "Continue →" at bounding box center [451, 262] width 39 height 15
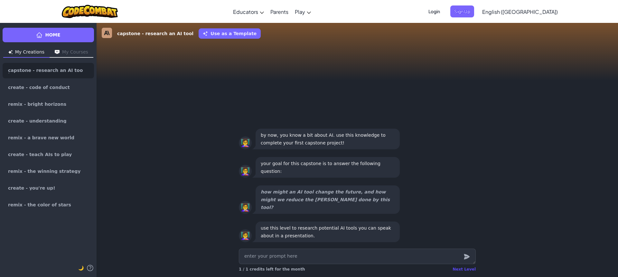
click at [461, 269] on div "Next Level" at bounding box center [464, 268] width 23 height 5
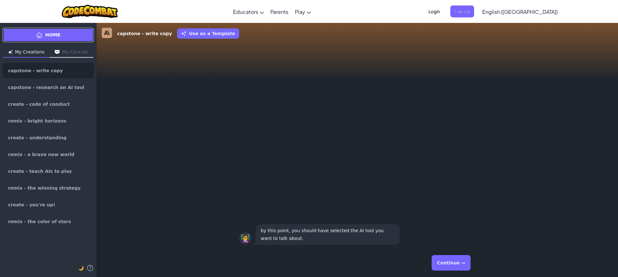
click at [64, 31] on link "Home" at bounding box center [48, 35] width 91 height 14
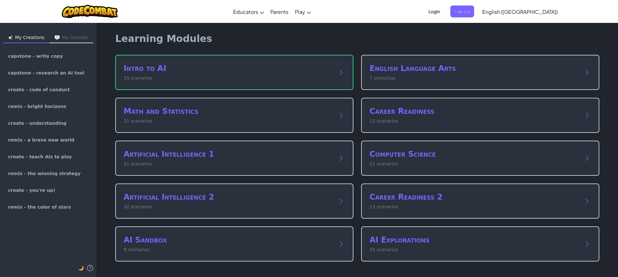
click at [143, 50] on div "Learning Modules Intro to AI 15 scenarios English Language Arts 7 scenarios Mat…" at bounding box center [357, 147] width 495 height 249
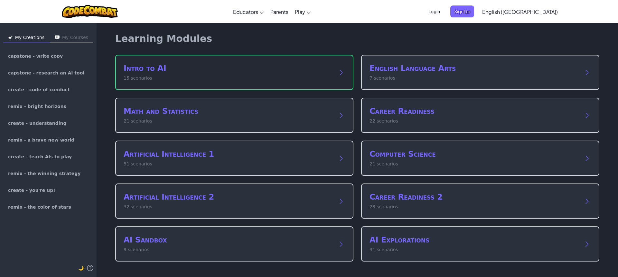
click at [147, 63] on div "Intro to AI 15 scenarios" at bounding box center [234, 72] width 238 height 35
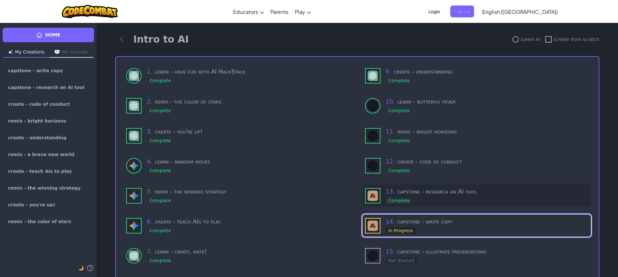
click at [391, 190] on h3 "13 . capstone - research an AI tool" at bounding box center [487, 191] width 203 height 9
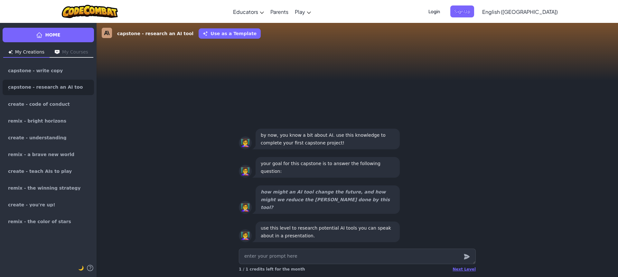
type textarea "x"
type textarea "A"
type textarea "x"
type textarea "An"
type textarea "x"
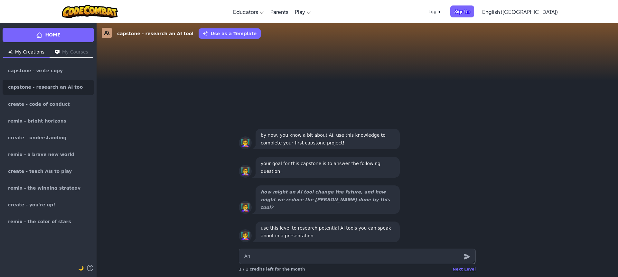
type textarea "An"
type textarea "x"
type textarea "An A"
type textarea "x"
type textarea "An AI"
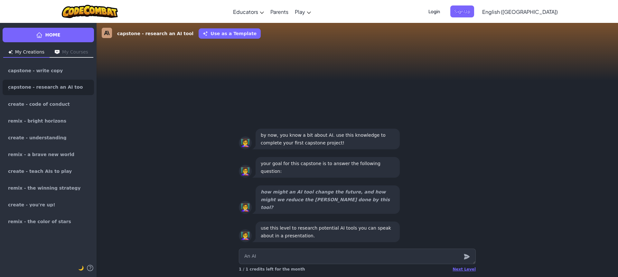
type textarea "x"
type textarea "An AI"
type textarea "x"
type textarea "An AI t"
type textarea "x"
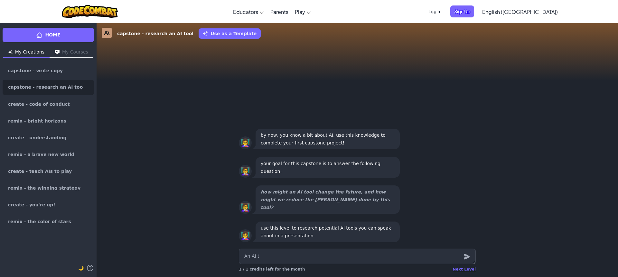
type textarea "An AI to"
type textarea "x"
type textarea "An AI too"
type textarea "x"
type textarea "An AI tool"
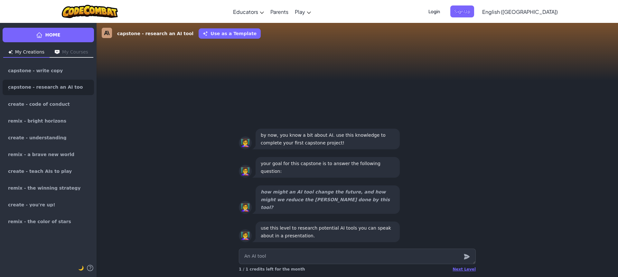
type textarea "x"
type textarea "An AI tool"
type textarea "x"
type textarea "An AI tool i"
type textarea "x"
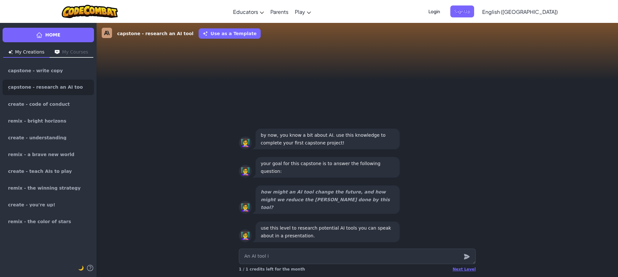
type textarea "An AI tool is"
type textarea "x"
type textarea "An AI tool is"
type textarea "x"
type textarea "An AI tool is C"
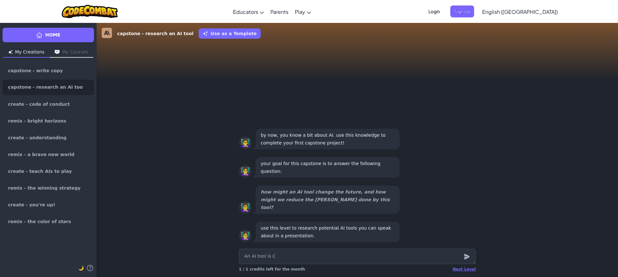
type textarea "x"
type textarea "An AI tool is Ch"
type textarea "x"
type textarea "An AI tool is Cha"
type textarea "x"
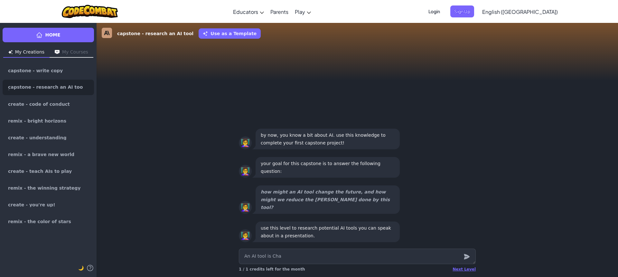
type textarea "An AI tool is Chat"
type textarea "x"
type textarea "An AI tool is ChatG"
type textarea "x"
type textarea "An AI tool is ChatGP"
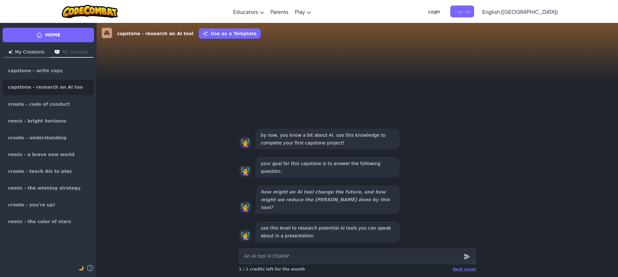
type textarea "x"
type textarea "An AI tool is ChatGPT"
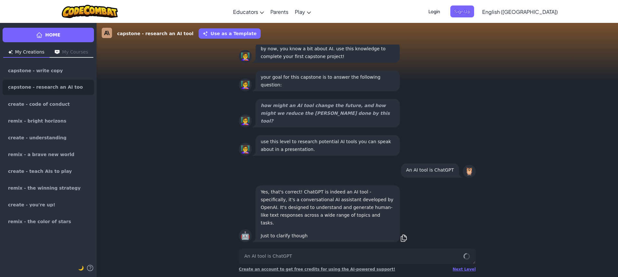
scroll to position [0, 0]
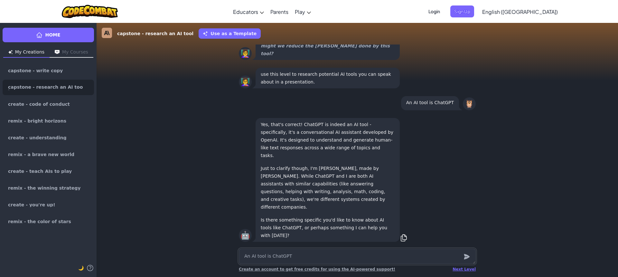
type textarea "x"
type textarea "h"
type textarea "x"
type textarea "h"
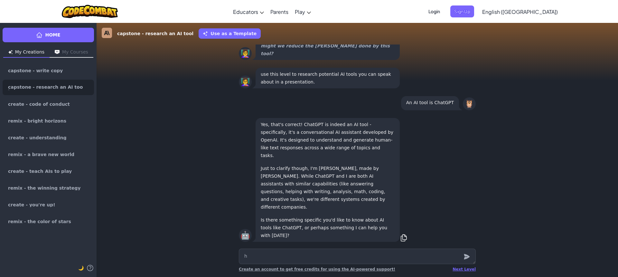
click at [444, 10] on span "Login" at bounding box center [434, 11] width 19 height 12
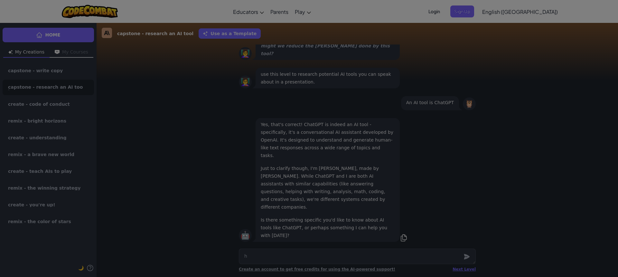
type textarea "x"
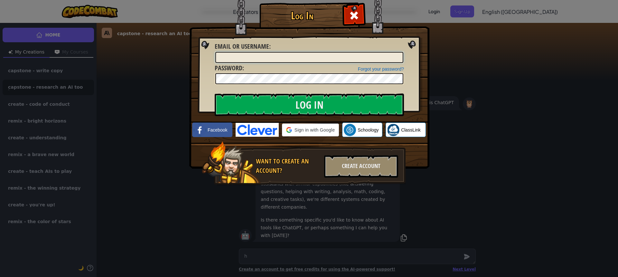
type input "[PERSON_NAME][EMAIL_ADDRESS][DOMAIN_NAME]"
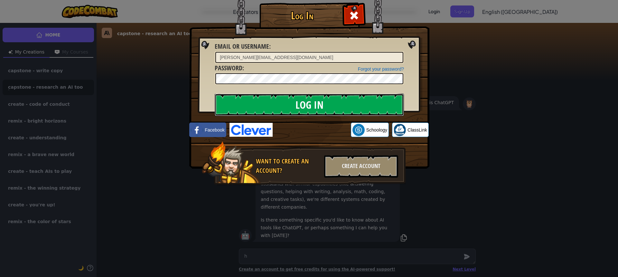
click at [342, 108] on input "Log In" at bounding box center [309, 104] width 189 height 23
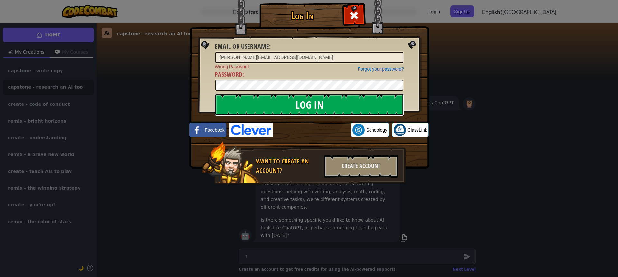
click at [337, 98] on input "Log In" at bounding box center [309, 104] width 189 height 23
click at [320, 79] on div at bounding box center [309, 85] width 189 height 12
click at [301, 79] on div at bounding box center [309, 85] width 189 height 12
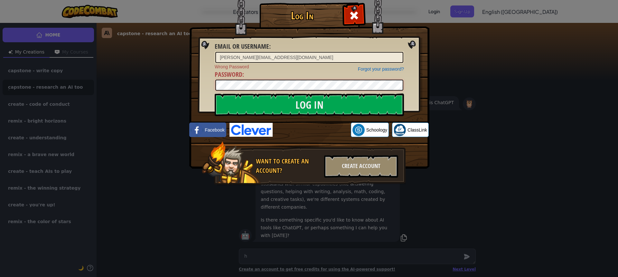
click at [172, 91] on div "Log In Email or Username : [PERSON_NAME][EMAIL_ADDRESS][DOMAIN_NAME] Forgot you…" at bounding box center [309, 138] width 618 height 277
click at [215, 93] on input "Log In" at bounding box center [309, 104] width 189 height 23
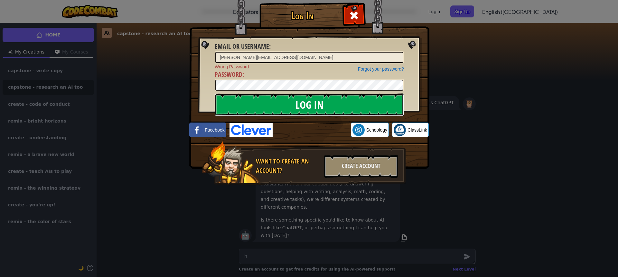
click at [224, 99] on input "Log In" at bounding box center [309, 104] width 189 height 23
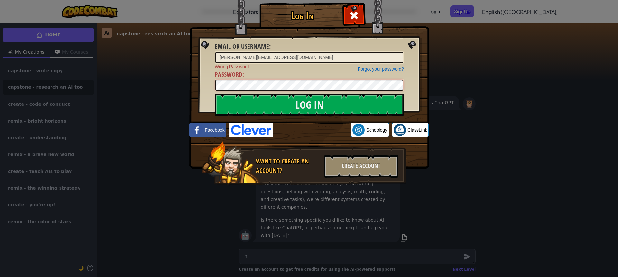
click at [215, 93] on input "Log In" at bounding box center [309, 104] width 189 height 23
click at [511, 101] on div "Log In Email or Username : [PERSON_NAME][EMAIL_ADDRESS][DOMAIN_NAME] Forgot you…" at bounding box center [309, 138] width 618 height 277
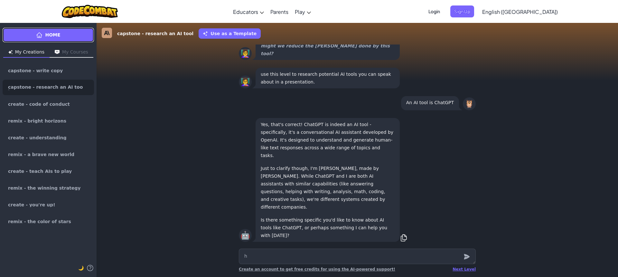
click at [26, 39] on link "Home" at bounding box center [48, 35] width 91 height 14
type textarea "x"
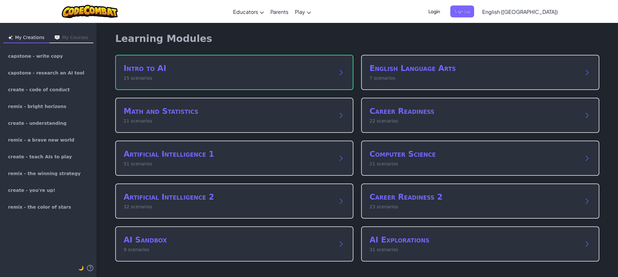
click at [444, 11] on span "Login" at bounding box center [434, 11] width 19 height 12
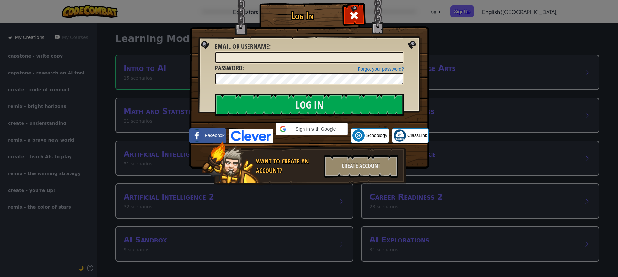
type input "[PERSON_NAME][EMAIL_ADDRESS][DOMAIN_NAME]"
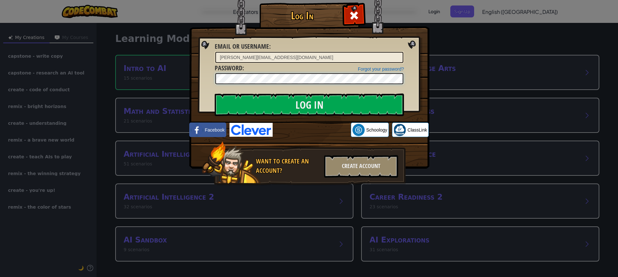
click at [213, 85] on div "Log In Unknown Error Email or Username : [PERSON_NAME][EMAIL_ADDRESS][DOMAIN_NA…" at bounding box center [309, 103] width 214 height 187
click at [215, 93] on input "Log In" at bounding box center [309, 104] width 189 height 23
